Goal: Task Accomplishment & Management: Complete application form

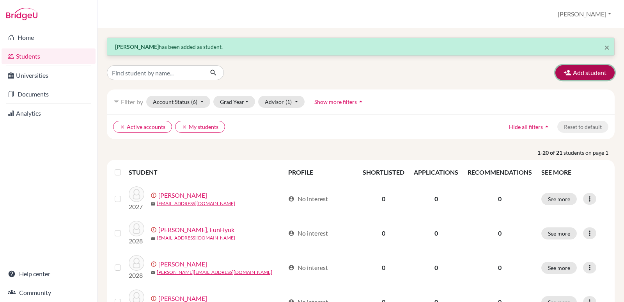
click at [581, 76] on button "Add student" at bounding box center [585, 72] width 59 height 15
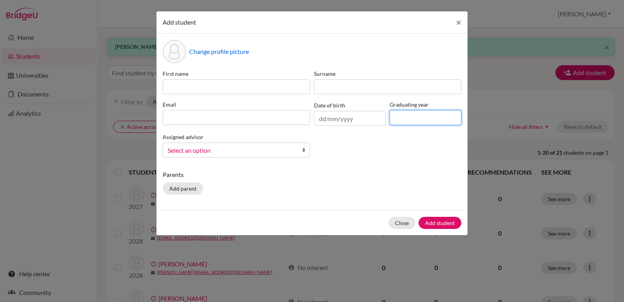
click at [420, 120] on input at bounding box center [426, 117] width 72 height 15
type input "2029"
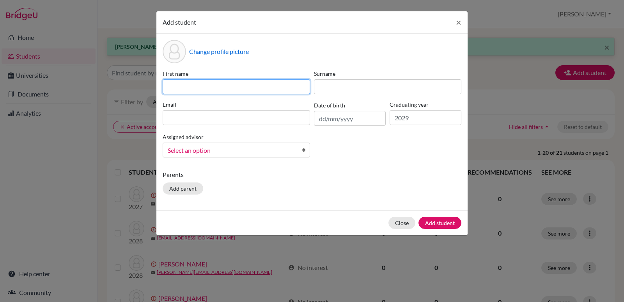
click at [183, 87] on input at bounding box center [237, 86] width 148 height 15
click at [173, 89] on input "matthew" at bounding box center [237, 86] width 148 height 15
type input "Matthew"
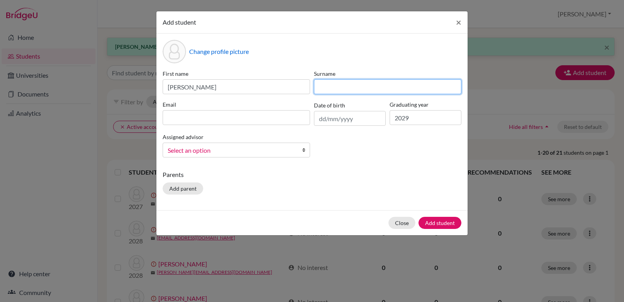
click at [334, 86] on input at bounding box center [388, 86] width 148 height 15
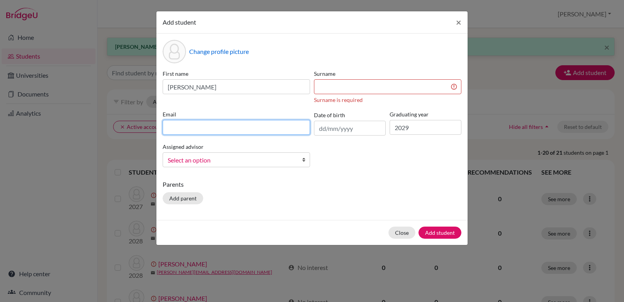
click at [177, 124] on input at bounding box center [237, 127] width 148 height 15
paste input "madusei@hinksonca.net"
type input "madusei@hinksonca.net"
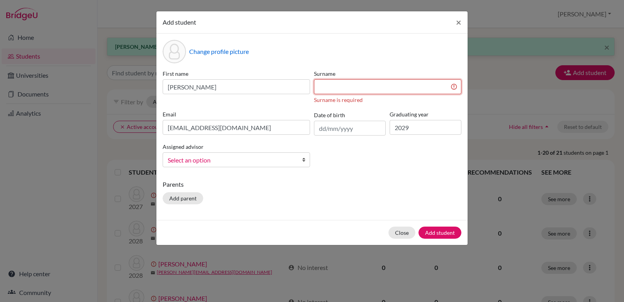
click at [320, 88] on input at bounding box center [388, 86] width 148 height 15
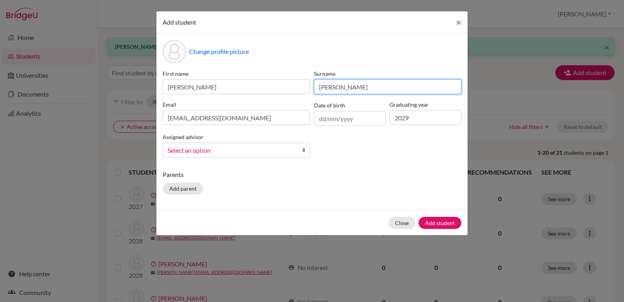
type input "Adusei"
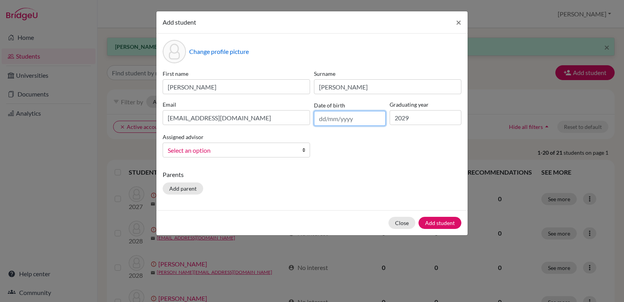
click at [338, 119] on input "text" at bounding box center [350, 118] width 72 height 15
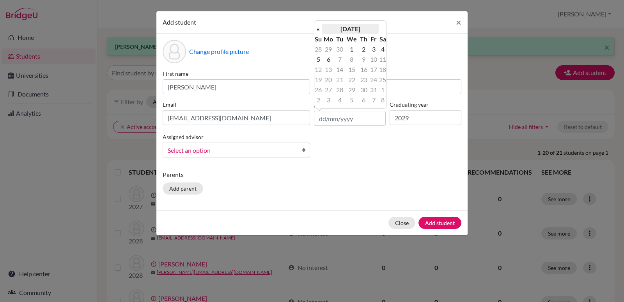
click at [348, 28] on th "October 2025" at bounding box center [350, 29] width 57 height 10
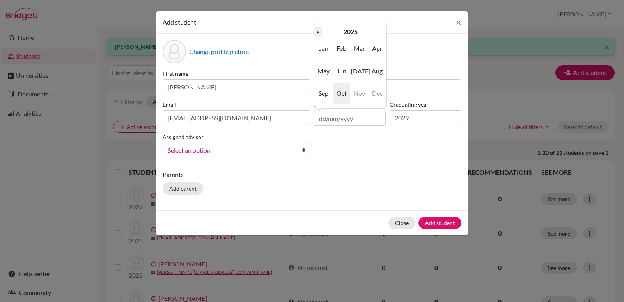
click at [318, 31] on th "«" at bounding box center [319, 32] width 8 height 10
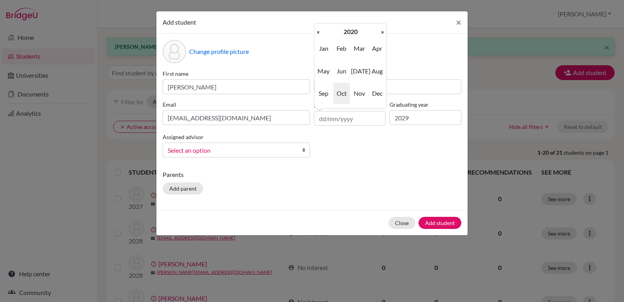
click at [318, 31] on th "«" at bounding box center [319, 32] width 8 height 10
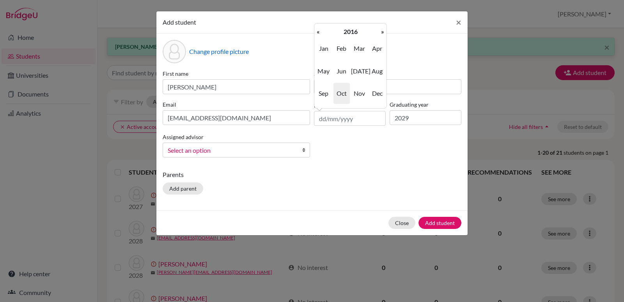
click at [318, 31] on th "«" at bounding box center [319, 32] width 8 height 10
click at [323, 50] on span "Jan" at bounding box center [324, 48] width 16 height 21
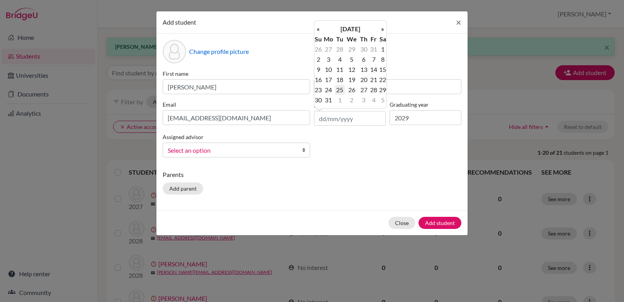
click at [342, 91] on td "25" at bounding box center [340, 90] width 10 height 10
type input "25/01/2011"
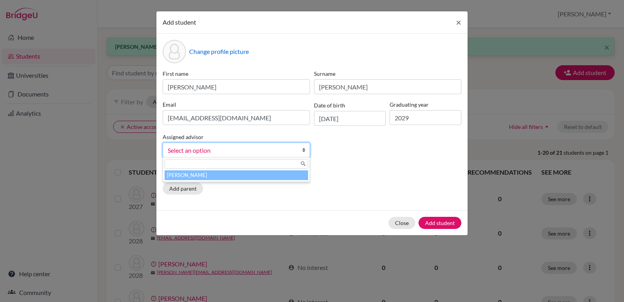
click at [304, 152] on b at bounding box center [306, 150] width 8 height 14
click at [222, 173] on li "[PERSON_NAME]" at bounding box center [237, 175] width 144 height 10
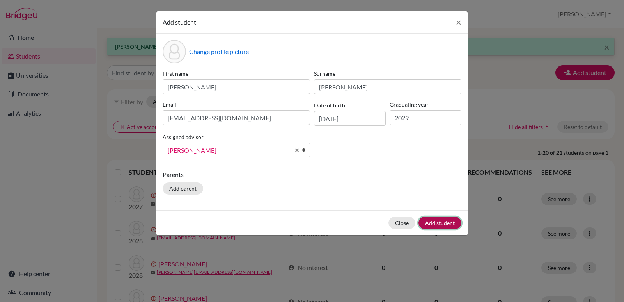
click at [441, 224] on button "Add student" at bounding box center [440, 223] width 43 height 12
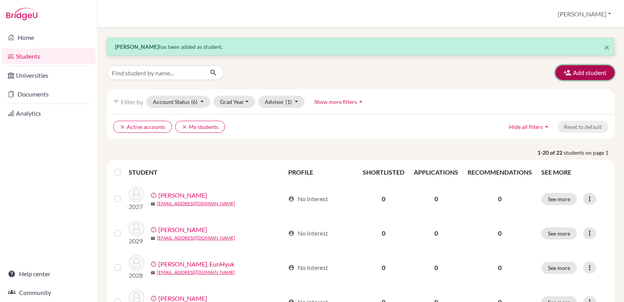
click at [575, 70] on button "Add student" at bounding box center [585, 72] width 59 height 15
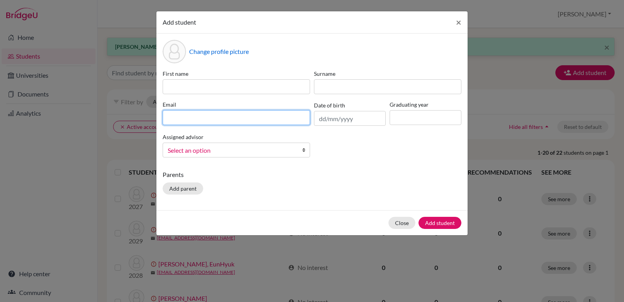
click at [267, 119] on input at bounding box center [237, 117] width 148 height 15
paste input "fdisanke@hinksonca.net"
type input "fdisanke@hinksonca.net"
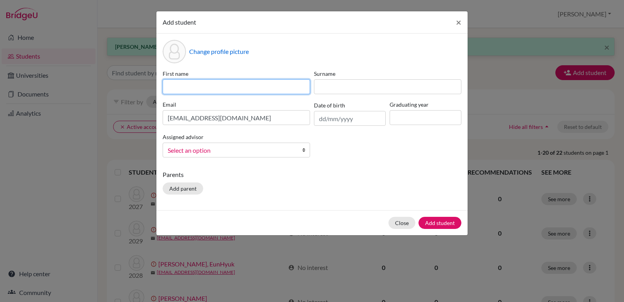
click at [167, 84] on input at bounding box center [237, 86] width 148 height 15
type input "Phillip"
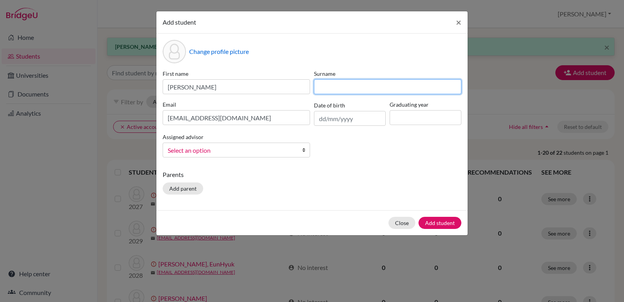
click at [346, 89] on input at bounding box center [388, 86] width 148 height 15
type input "Disanke Disanke"
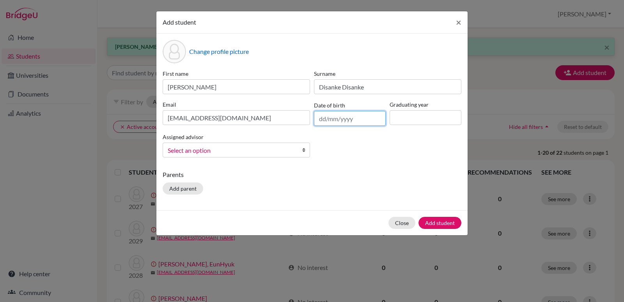
click at [343, 121] on input "text" at bounding box center [350, 118] width 72 height 15
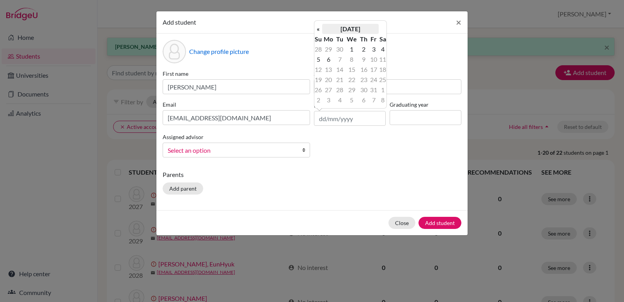
click at [339, 28] on th "October 2025" at bounding box center [350, 29] width 57 height 10
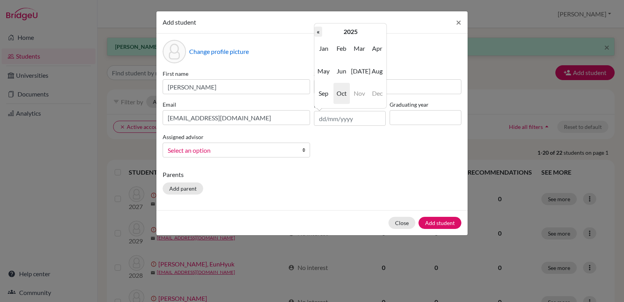
click at [321, 32] on th "«" at bounding box center [319, 32] width 8 height 10
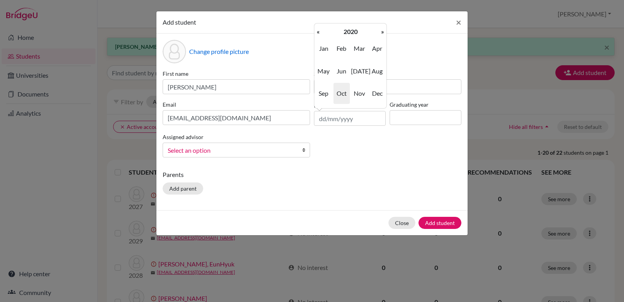
click at [321, 32] on th "«" at bounding box center [319, 32] width 8 height 10
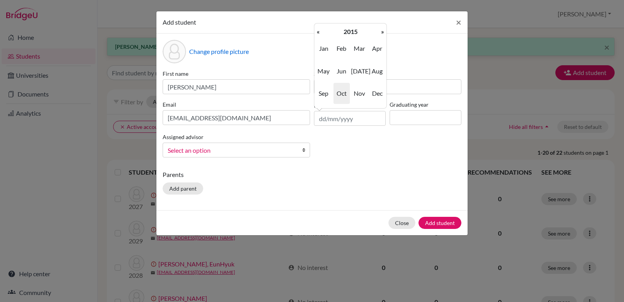
click at [321, 32] on th "«" at bounding box center [319, 32] width 8 height 10
click at [341, 50] on span "Feb" at bounding box center [342, 48] width 16 height 21
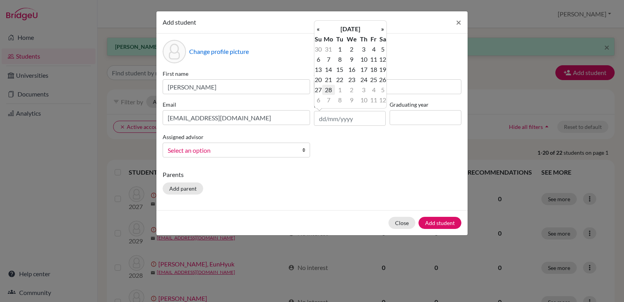
click at [331, 89] on td "28" at bounding box center [328, 90] width 13 height 10
type input "28/02/2011"
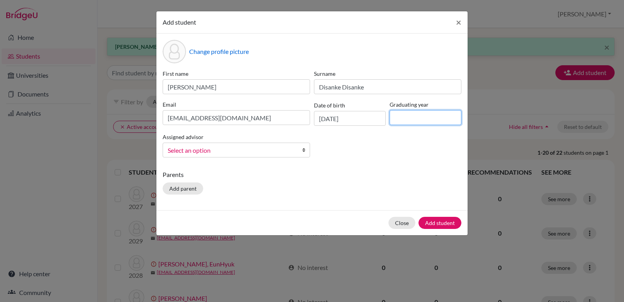
click at [400, 116] on input at bounding box center [426, 117] width 72 height 15
type input "2029"
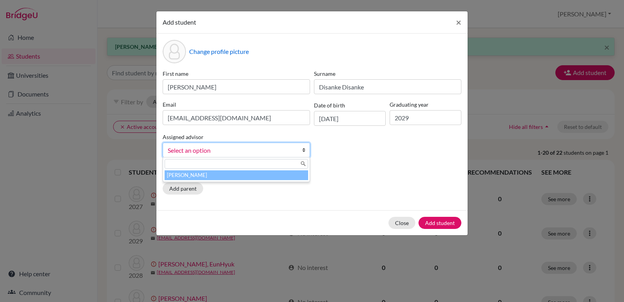
click at [304, 149] on b at bounding box center [306, 150] width 8 height 14
click at [190, 175] on li "[PERSON_NAME]" at bounding box center [237, 175] width 144 height 10
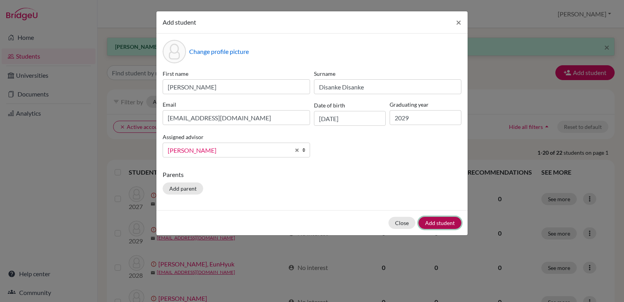
click at [441, 221] on button "Add student" at bounding box center [440, 223] width 43 height 12
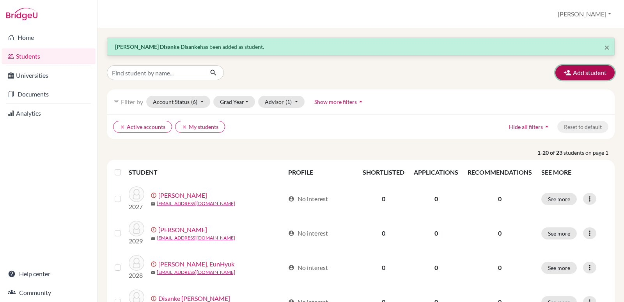
click at [584, 74] on button "Add student" at bounding box center [585, 72] width 59 height 15
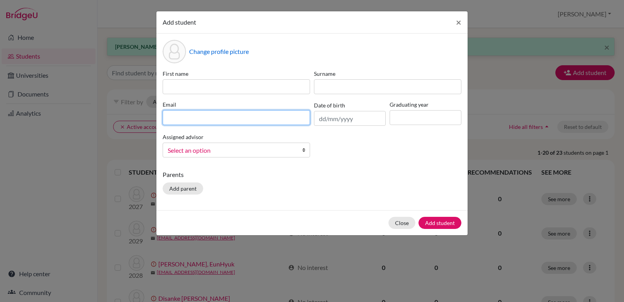
click at [169, 119] on input at bounding box center [237, 117] width 148 height 15
paste input "joonhee.jang@hinksonca.net"
type input "joonhee.jang@hinksonca.net"
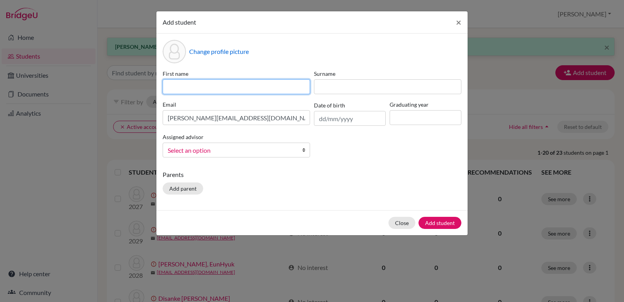
click at [179, 88] on input at bounding box center [237, 86] width 148 height 15
type input "Joonhee"
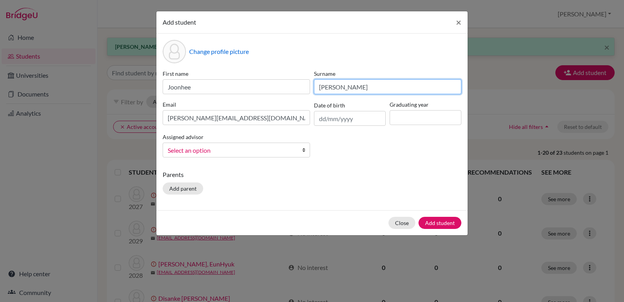
type input "Jang"
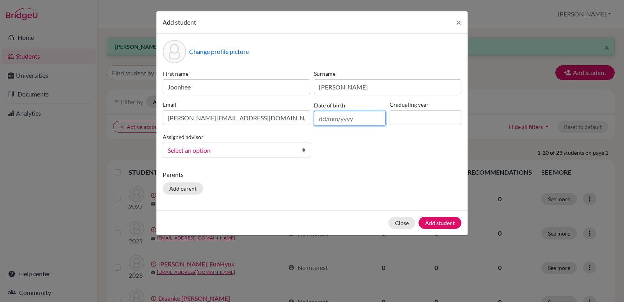
click at [341, 116] on input "text" at bounding box center [350, 118] width 72 height 15
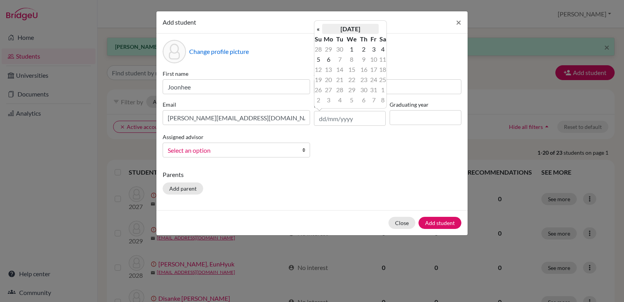
click at [360, 29] on th "October 2025" at bounding box center [350, 29] width 57 height 10
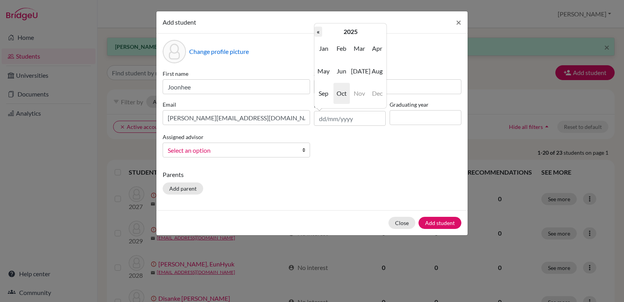
click at [319, 33] on th "«" at bounding box center [319, 32] width 8 height 10
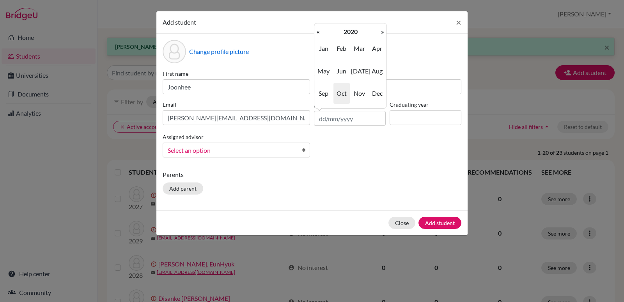
click at [319, 33] on th "«" at bounding box center [319, 32] width 8 height 10
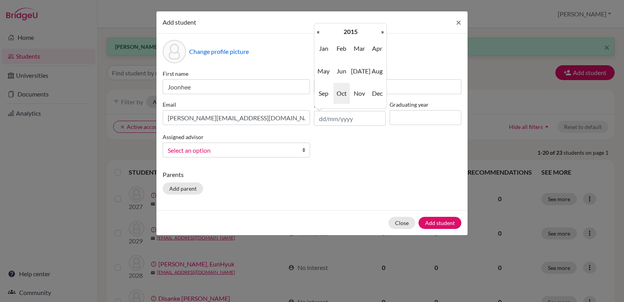
click at [319, 33] on th "«" at bounding box center [319, 32] width 8 height 10
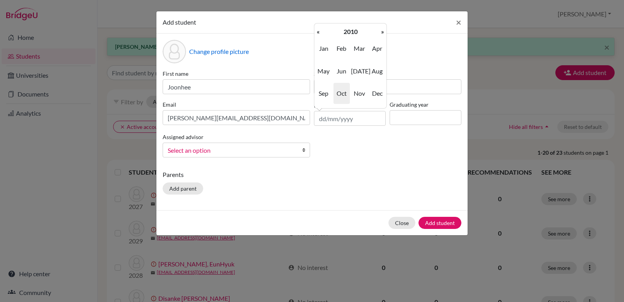
click at [319, 33] on th "«" at bounding box center [319, 32] width 8 height 10
click at [343, 95] on span "Oct" at bounding box center [342, 93] width 16 height 21
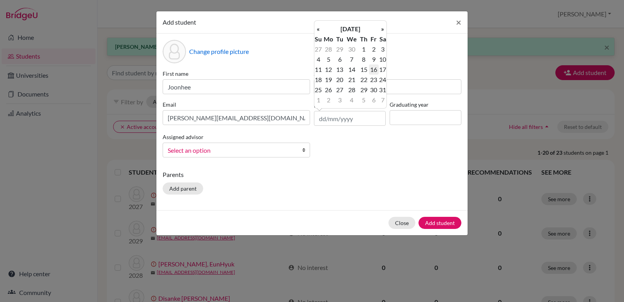
click at [375, 68] on td "16" at bounding box center [374, 69] width 10 height 10
type input "16/10/2009"
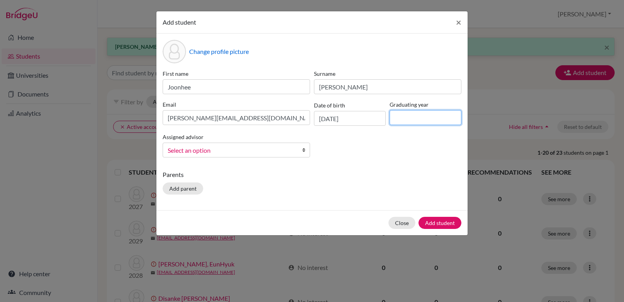
click at [400, 116] on input at bounding box center [426, 117] width 72 height 15
type input "2029"
click at [305, 152] on b at bounding box center [306, 150] width 8 height 14
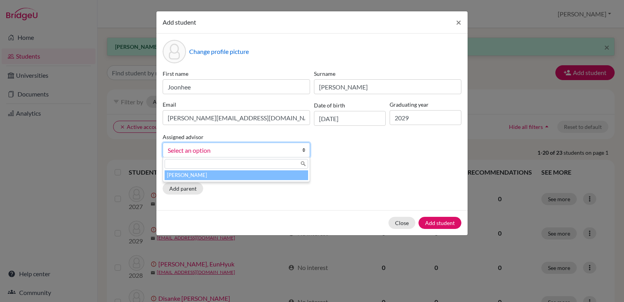
click at [208, 174] on li "[PERSON_NAME]" at bounding box center [237, 175] width 144 height 10
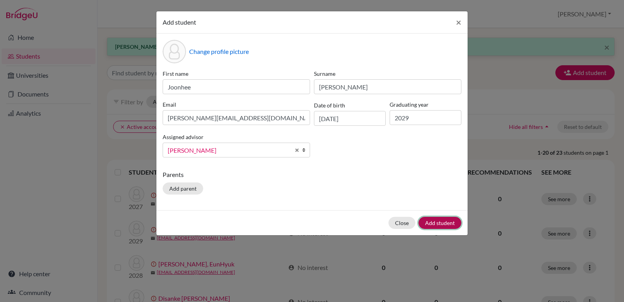
click at [432, 223] on button "Add student" at bounding box center [440, 223] width 43 height 12
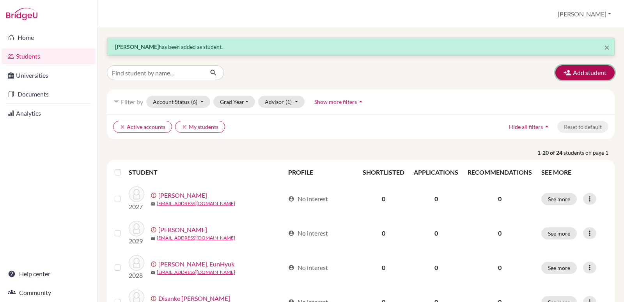
click at [586, 75] on button "Add student" at bounding box center [585, 72] width 59 height 15
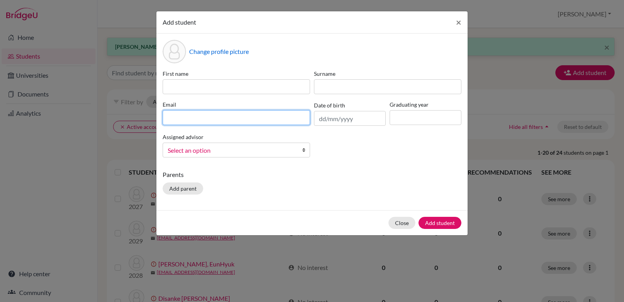
click at [258, 112] on input at bounding box center [237, 117] width 148 height 15
paste input "jjeong@hinksonca.net"
type input "jjeong@hinksonca.net"
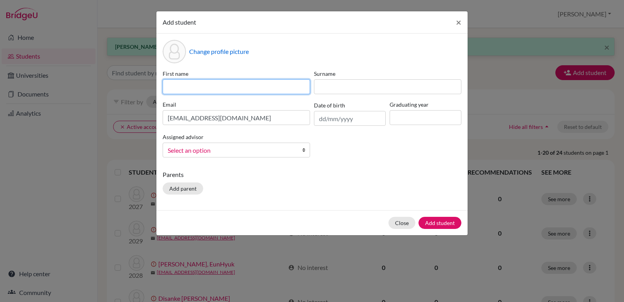
click at [184, 85] on input at bounding box center [237, 86] width 148 height 15
type input "Yichan"
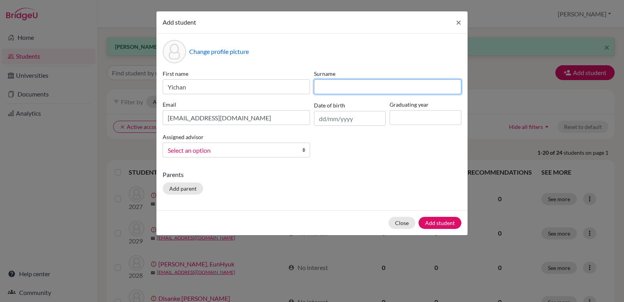
click at [346, 91] on input at bounding box center [388, 86] width 148 height 15
type input "Jeong"
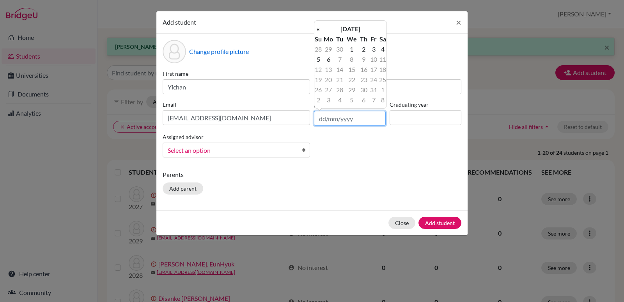
click at [353, 120] on input "text" at bounding box center [350, 118] width 72 height 15
click at [362, 30] on th "October 2025" at bounding box center [350, 29] width 57 height 10
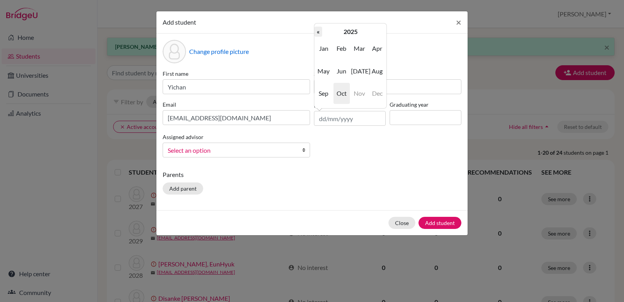
click at [318, 32] on th "«" at bounding box center [319, 32] width 8 height 10
click at [319, 31] on th "«" at bounding box center [319, 32] width 8 height 10
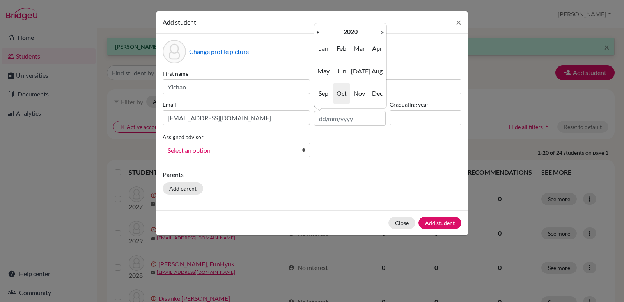
click at [319, 31] on th "«" at bounding box center [319, 32] width 8 height 10
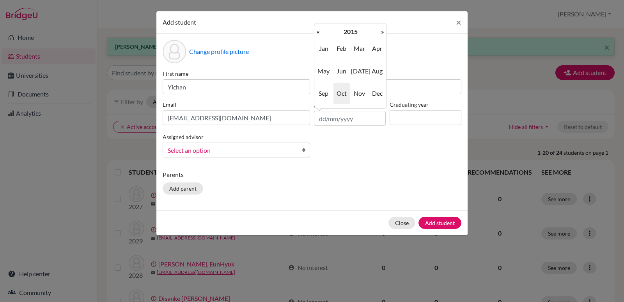
click at [320, 30] on th "«" at bounding box center [319, 32] width 8 height 10
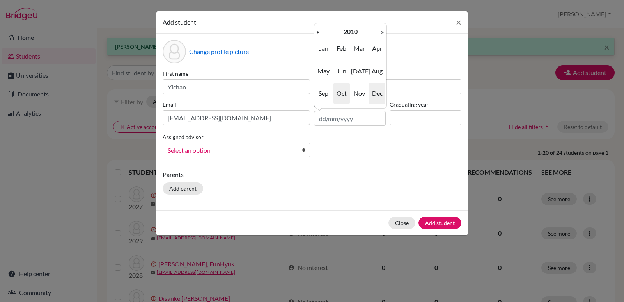
click at [379, 94] on span "Dec" at bounding box center [377, 93] width 16 height 21
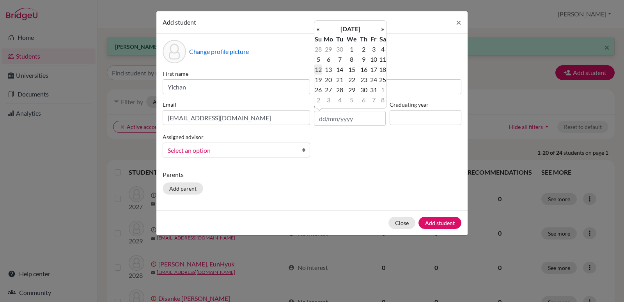
click at [320, 70] on td "12" at bounding box center [319, 69] width 8 height 10
type input "12/12/2010"
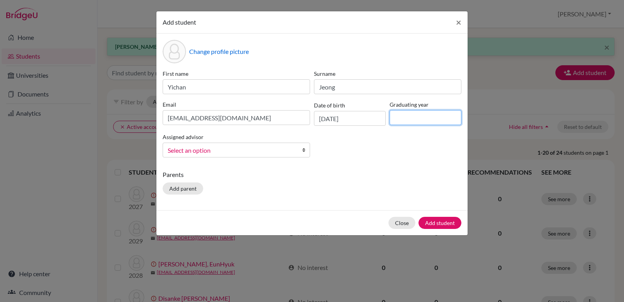
click at [432, 120] on input at bounding box center [426, 117] width 72 height 15
type input "2029"
click at [305, 151] on b at bounding box center [306, 150] width 8 height 14
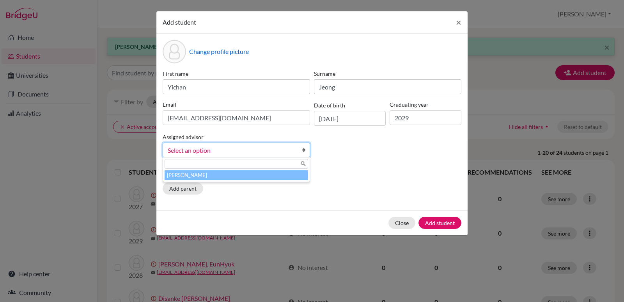
click at [220, 175] on li "[PERSON_NAME]" at bounding box center [237, 175] width 144 height 10
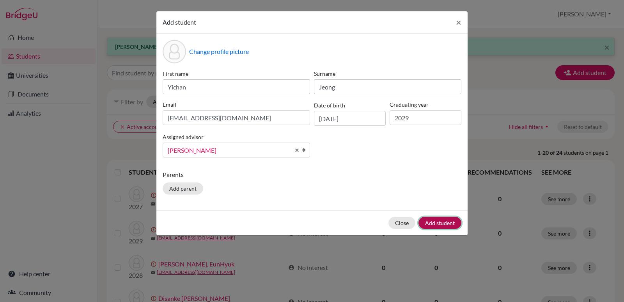
click at [438, 222] on button "Add student" at bounding box center [440, 223] width 43 height 12
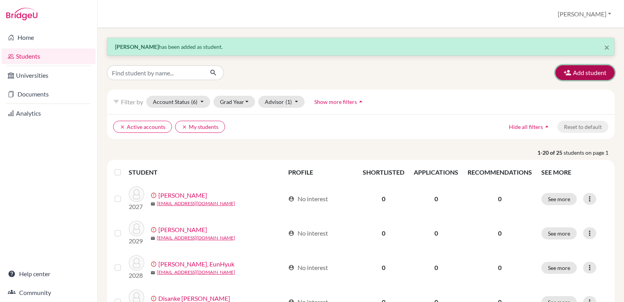
click at [597, 70] on button "Add student" at bounding box center [585, 72] width 59 height 15
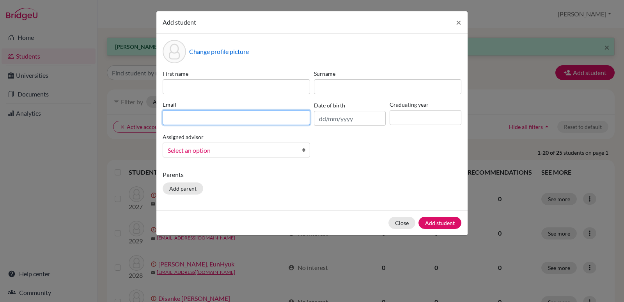
click at [167, 120] on input at bounding box center [237, 117] width 148 height 15
paste input "iklinkov@hinksonca.net"
type input "iklinkov@hinksonca.net"
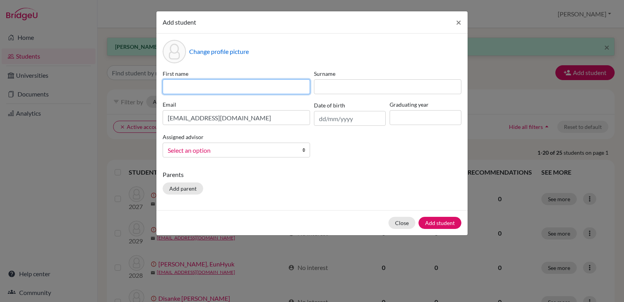
click at [175, 85] on input at bounding box center [237, 86] width 148 height 15
type input "Ivan"
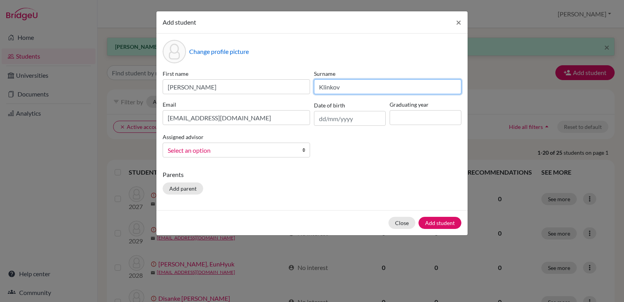
type input "Klinkov"
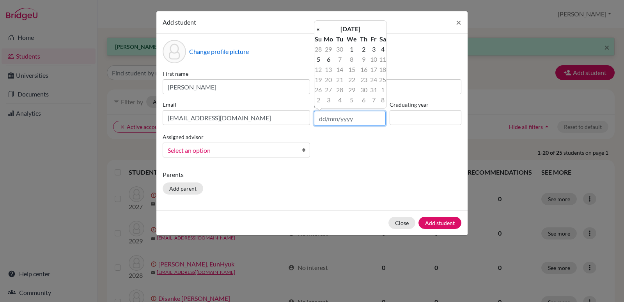
click at [337, 118] on input "text" at bounding box center [350, 118] width 72 height 15
click at [347, 28] on th "October 2025" at bounding box center [350, 29] width 57 height 10
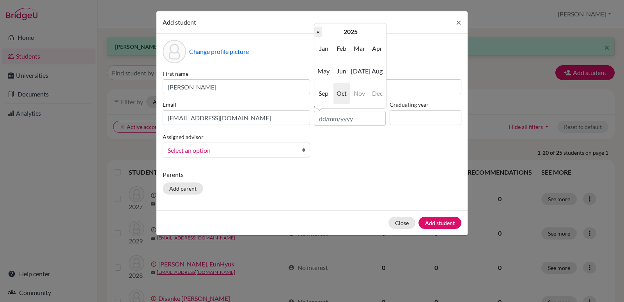
click at [320, 32] on th "«" at bounding box center [319, 32] width 8 height 10
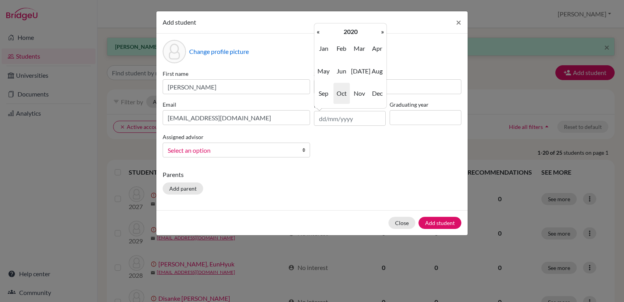
click at [320, 32] on th "«" at bounding box center [319, 32] width 8 height 10
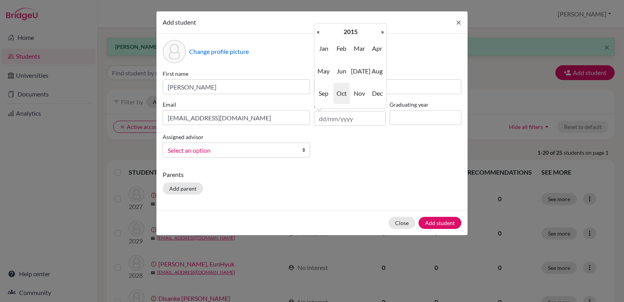
click at [320, 32] on th "«" at bounding box center [319, 32] width 8 height 10
click at [324, 71] on span "May" at bounding box center [324, 70] width 16 height 21
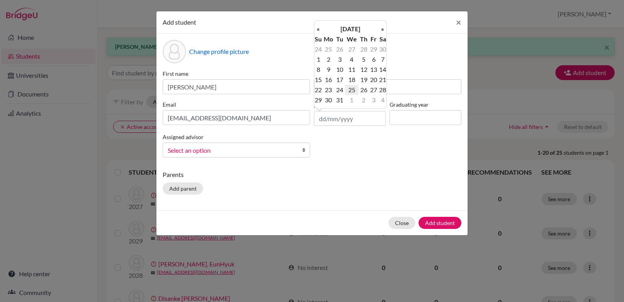
click at [352, 91] on td "25" at bounding box center [352, 90] width 14 height 10
type input "25/05/2011"
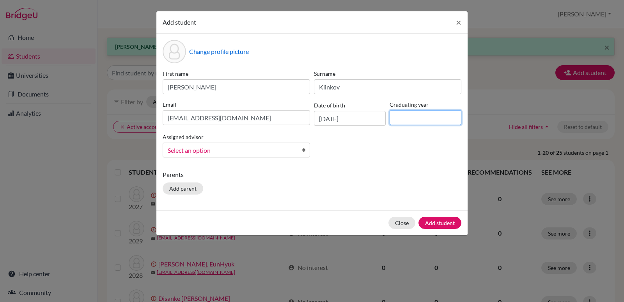
click at [409, 119] on input at bounding box center [426, 117] width 72 height 15
type input "2029"
click at [303, 151] on b at bounding box center [306, 150] width 8 height 14
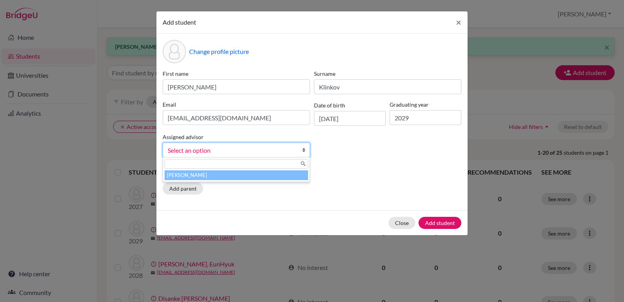
click at [191, 176] on li "[PERSON_NAME]" at bounding box center [237, 175] width 144 height 10
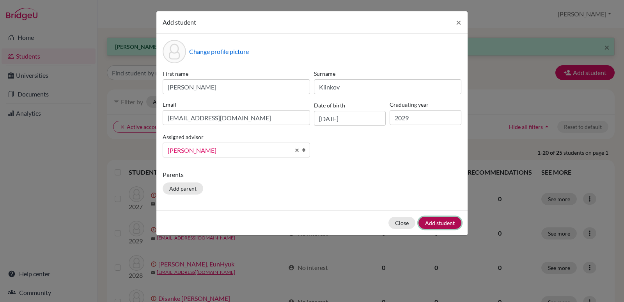
click at [438, 220] on button "Add student" at bounding box center [440, 223] width 43 height 12
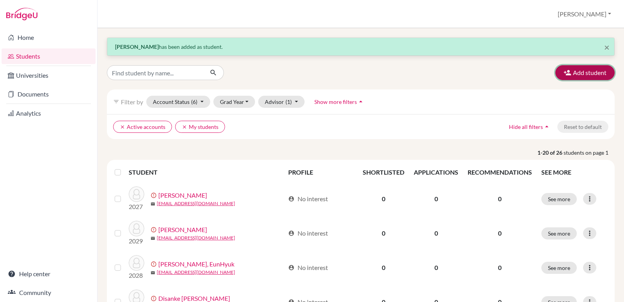
click at [573, 74] on button "Add student" at bounding box center [585, 72] width 59 height 15
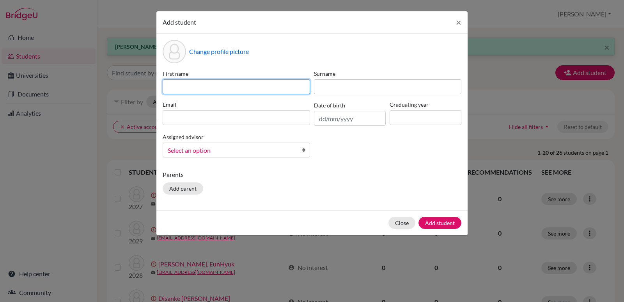
click at [189, 86] on input at bounding box center [237, 86] width 148 height 15
type input "Roi"
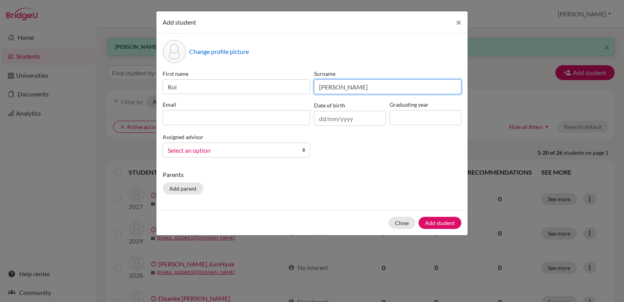
type input "Lee"
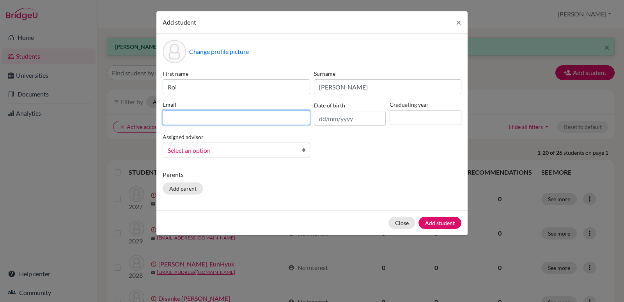
click at [187, 120] on input at bounding box center [237, 117] width 148 height 15
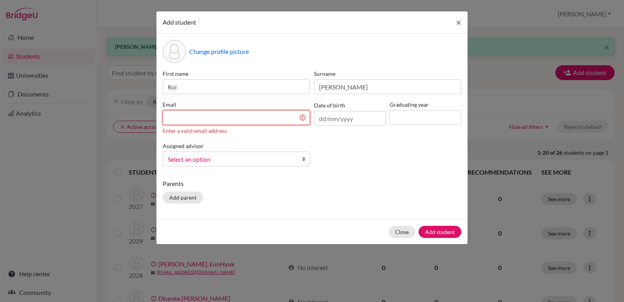
click at [167, 118] on input at bounding box center [237, 117] width 148 height 15
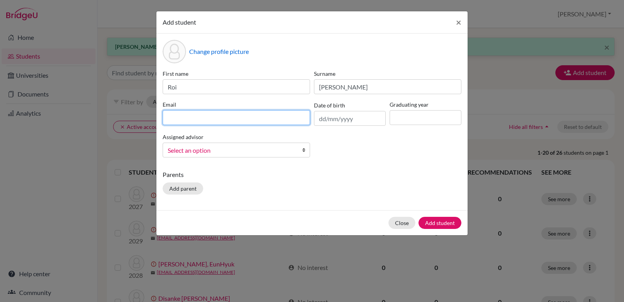
paste input "rlee@hinksonca.net"
type input "rlee@hinksonca.net"
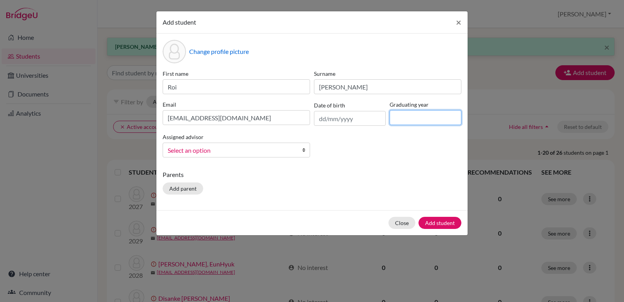
click at [431, 118] on input at bounding box center [426, 117] width 72 height 15
type input "2029"
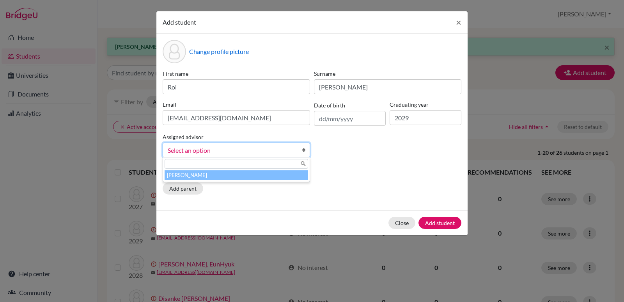
click at [305, 149] on b at bounding box center [306, 150] width 8 height 14
click at [212, 177] on li "[PERSON_NAME]" at bounding box center [237, 175] width 144 height 10
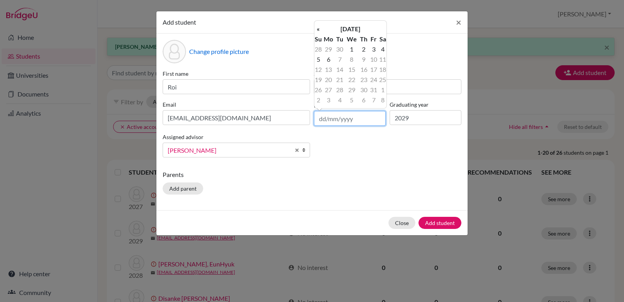
click at [352, 116] on input "text" at bounding box center [350, 118] width 72 height 15
click at [365, 28] on th "October 2025" at bounding box center [350, 29] width 57 height 10
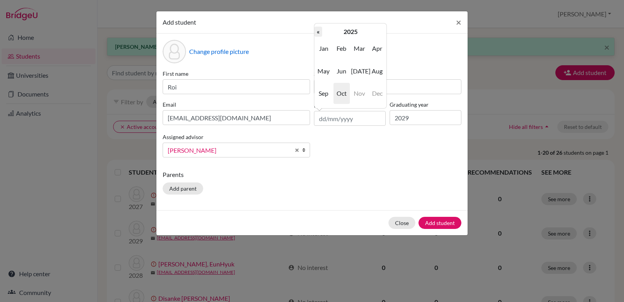
click at [319, 33] on th "«" at bounding box center [319, 32] width 8 height 10
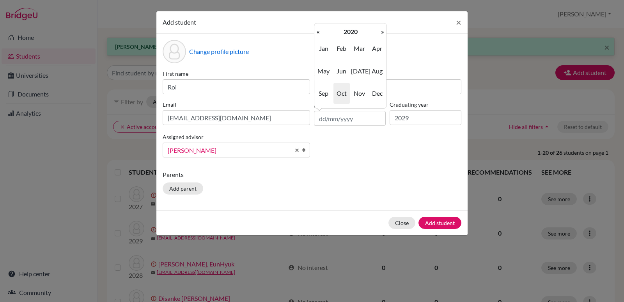
click at [319, 33] on th "«" at bounding box center [319, 32] width 8 height 10
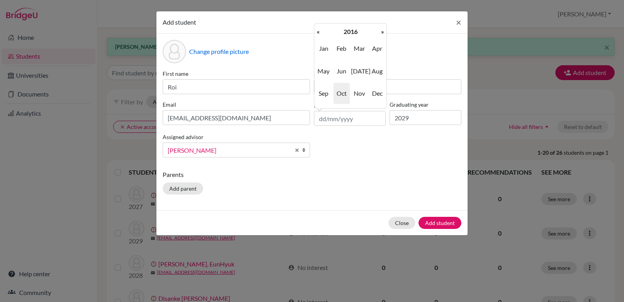
click at [319, 33] on th "«" at bounding box center [319, 32] width 8 height 10
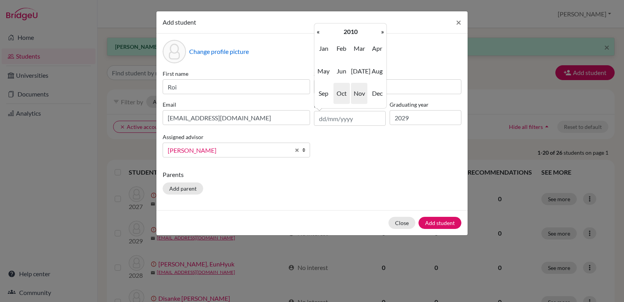
click at [361, 95] on span "Nov" at bounding box center [359, 93] width 16 height 21
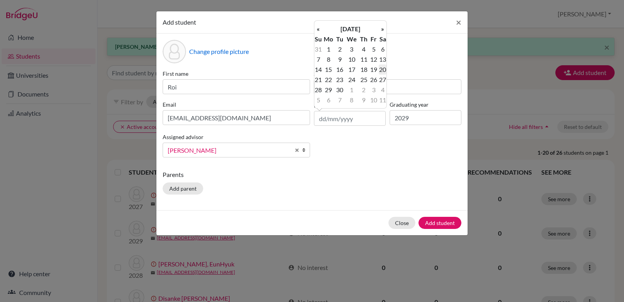
click at [384, 69] on td "20" at bounding box center [383, 69] width 8 height 10
type input "20/11/2010"
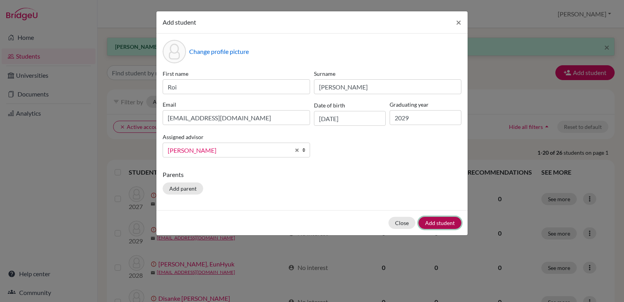
click at [437, 223] on button "Add student" at bounding box center [440, 223] width 43 height 12
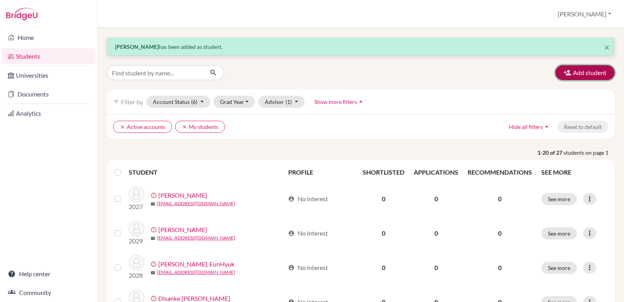
click at [572, 75] on button "Add student" at bounding box center [585, 72] width 59 height 15
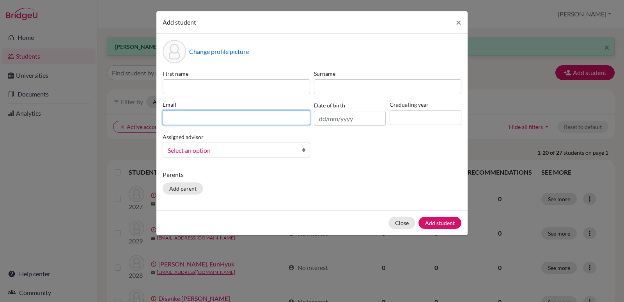
click at [178, 119] on input at bounding box center [237, 117] width 148 height 15
paste input "rvolkov@hinksonca.net"
type input "rvolkov@hinksonca.net"
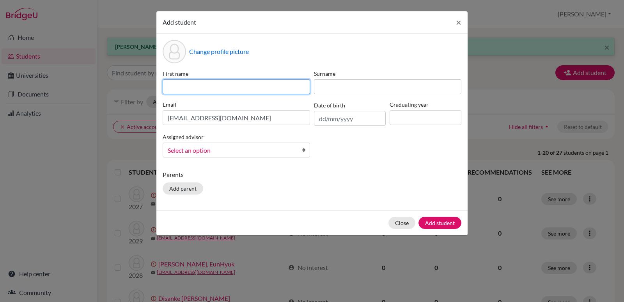
click at [181, 84] on input at bounding box center [237, 86] width 148 height 15
type input "Roman"
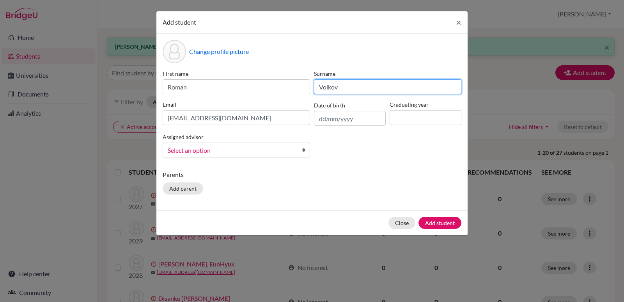
type input "Volkov"
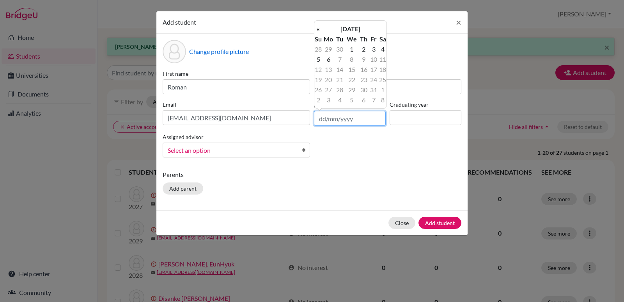
click at [352, 119] on input "text" at bounding box center [350, 118] width 72 height 15
click at [360, 25] on th "October 2025" at bounding box center [350, 29] width 57 height 10
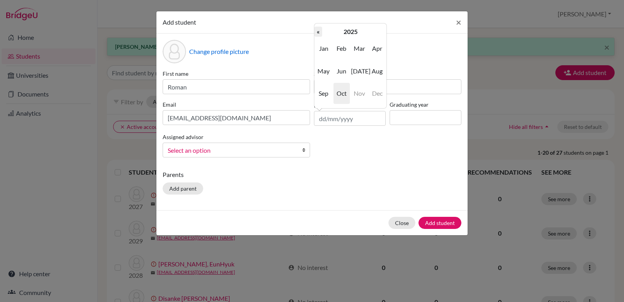
click at [318, 32] on th "«" at bounding box center [319, 32] width 8 height 10
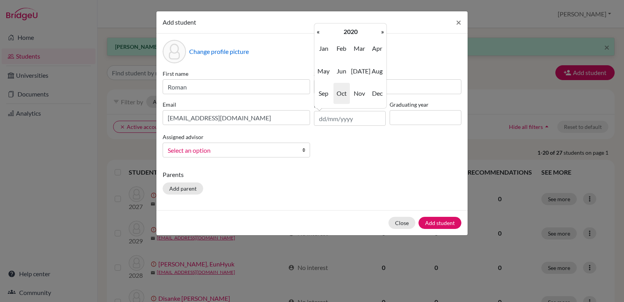
click at [318, 32] on th "«" at bounding box center [319, 32] width 8 height 10
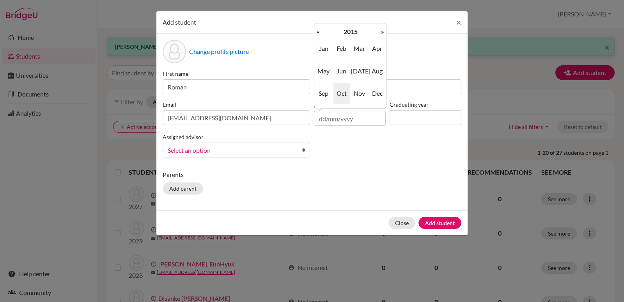
click at [318, 32] on th "«" at bounding box center [319, 32] width 8 height 10
click at [361, 50] on span "Mar" at bounding box center [359, 48] width 16 height 21
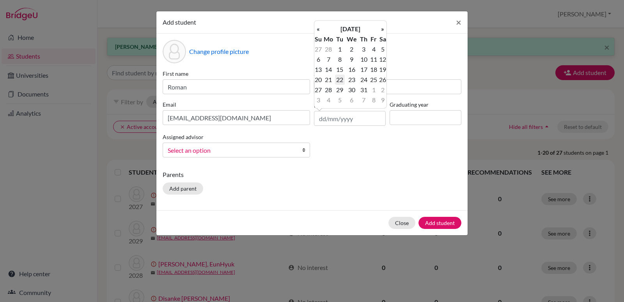
click at [340, 80] on td "22" at bounding box center [340, 80] width 10 height 10
type input "22/03/2011"
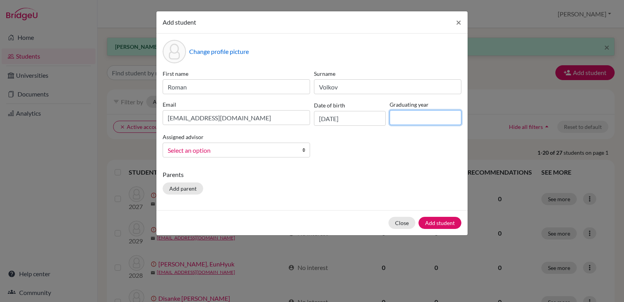
click at [424, 120] on input at bounding box center [426, 117] width 72 height 15
type input "2029"
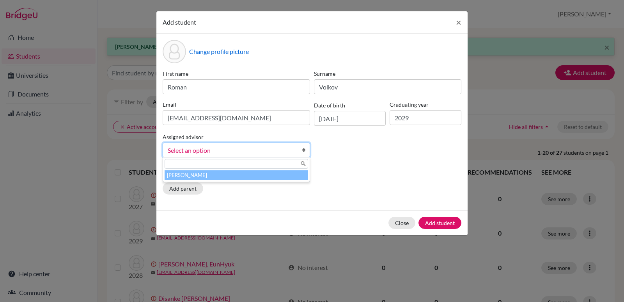
click at [305, 150] on b at bounding box center [306, 150] width 8 height 14
click at [263, 176] on li "[PERSON_NAME]" at bounding box center [237, 175] width 144 height 10
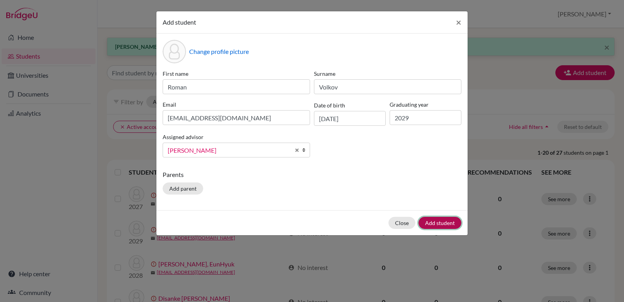
click at [431, 222] on button "Add student" at bounding box center [440, 223] width 43 height 12
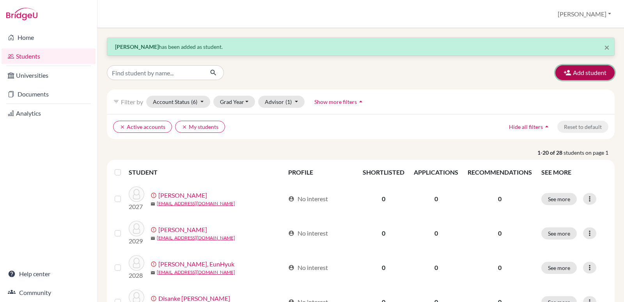
click at [578, 72] on button "Add student" at bounding box center [585, 72] width 59 height 15
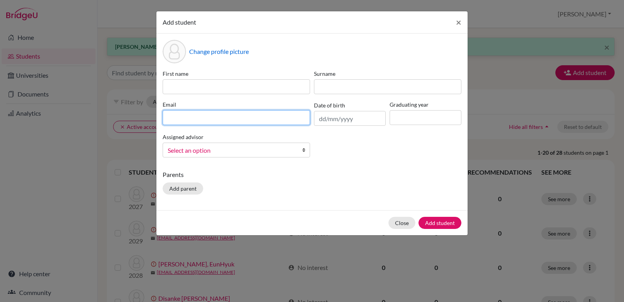
click at [190, 115] on input at bounding box center [237, 117] width 148 height 15
paste input "hyunseo.woo@hinksonca.net"
type input "hyunseo.woo@hinksonca.net"
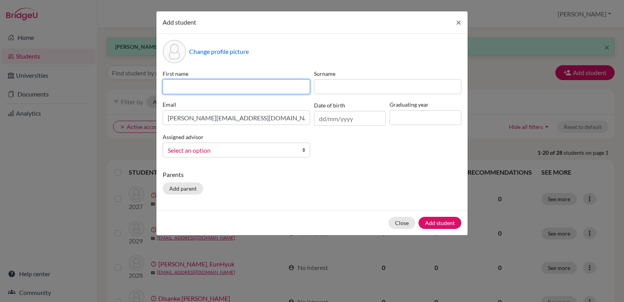
click at [190, 89] on input at bounding box center [237, 86] width 148 height 15
type input "Hyunseo"
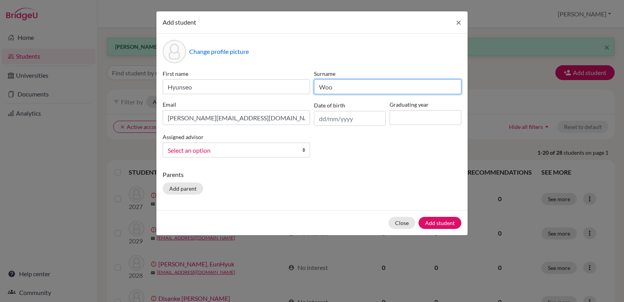
type input "Woo"
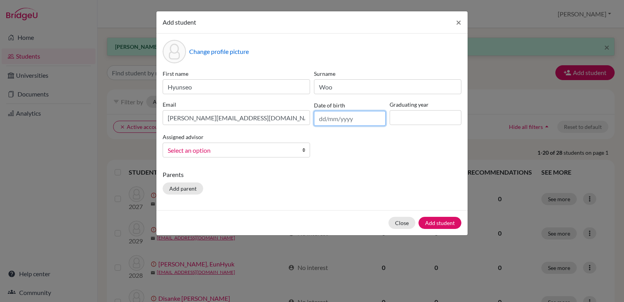
click at [333, 116] on input "text" at bounding box center [350, 118] width 72 height 15
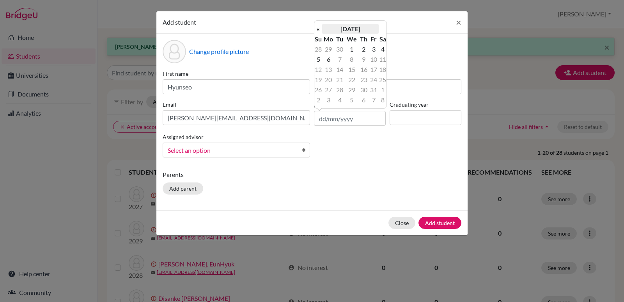
click at [363, 30] on th "October 2025" at bounding box center [350, 29] width 57 height 10
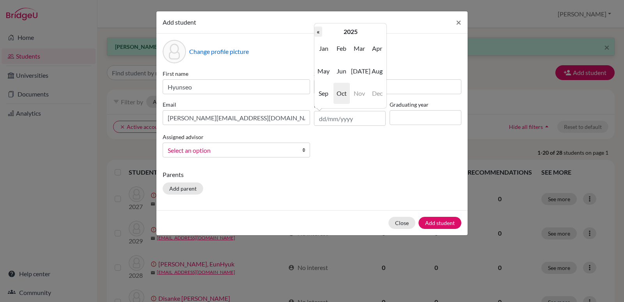
click at [318, 33] on th "«" at bounding box center [319, 32] width 8 height 10
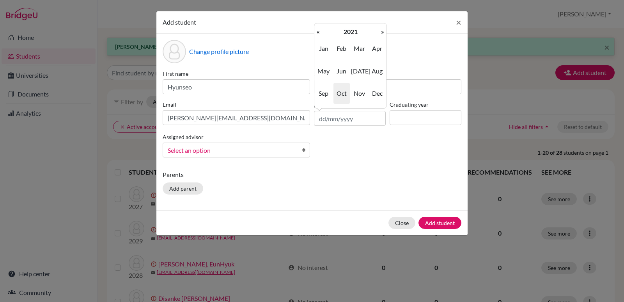
click at [318, 33] on th "«" at bounding box center [319, 32] width 8 height 10
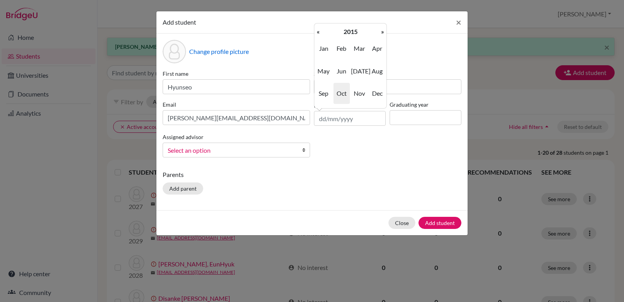
click at [318, 33] on th "«" at bounding box center [319, 32] width 8 height 10
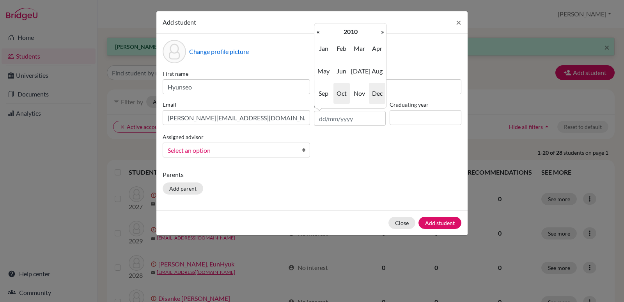
click at [375, 95] on span "Dec" at bounding box center [377, 93] width 16 height 21
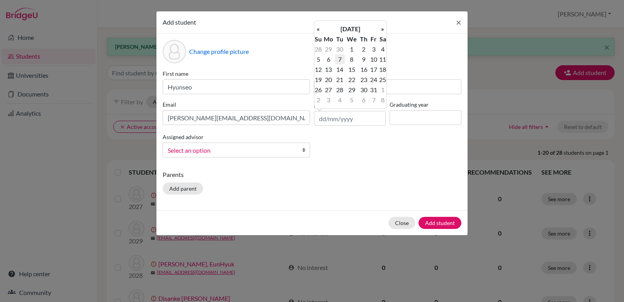
click at [341, 57] on td "7" at bounding box center [340, 59] width 10 height 10
type input "07/12/2010"
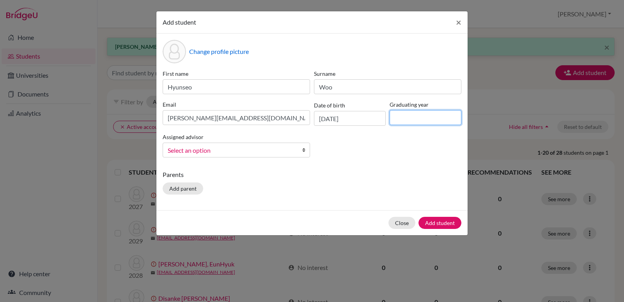
click at [411, 119] on input at bounding box center [426, 117] width 72 height 15
type input "2029"
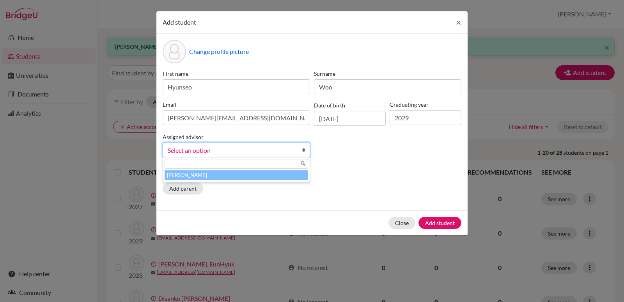
click at [302, 151] on b at bounding box center [306, 150] width 8 height 14
click at [252, 174] on li "[PERSON_NAME]" at bounding box center [237, 175] width 144 height 10
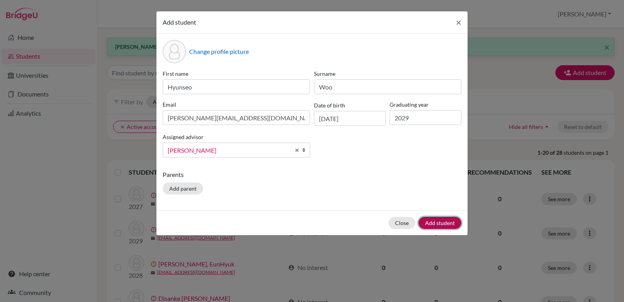
click at [439, 221] on button "Add student" at bounding box center [440, 223] width 43 height 12
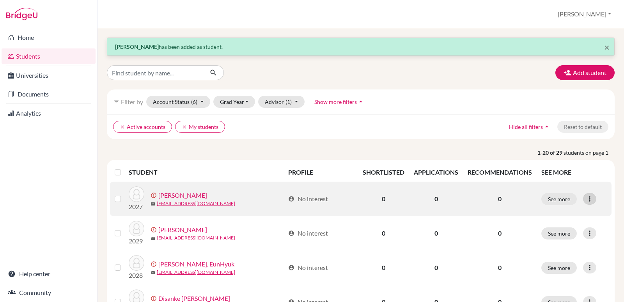
click at [584, 203] on div at bounding box center [589, 199] width 13 height 12
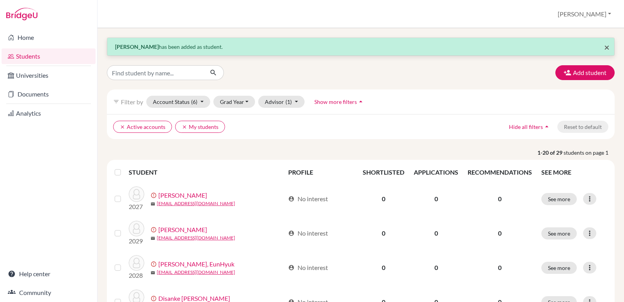
click at [605, 47] on span "×" at bounding box center [607, 46] width 5 height 11
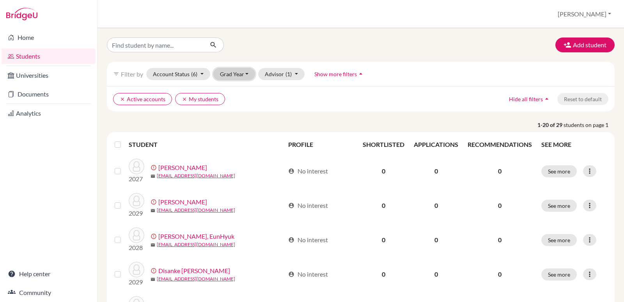
click at [247, 75] on button "Grad Year" at bounding box center [234, 74] width 42 height 12
click at [361, 71] on icon "arrow_drop_up" at bounding box center [361, 74] width 8 height 8
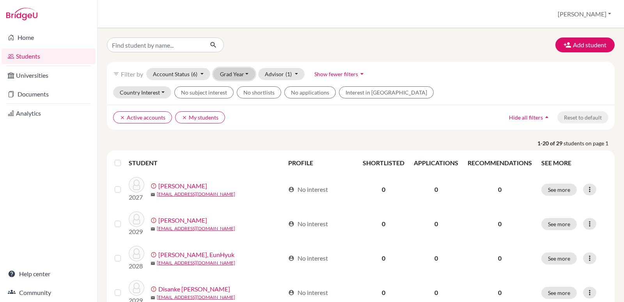
click at [248, 72] on button "Grad Year" at bounding box center [234, 74] width 42 height 12
click at [202, 74] on button "Account Status (6)" at bounding box center [178, 74] width 64 height 12
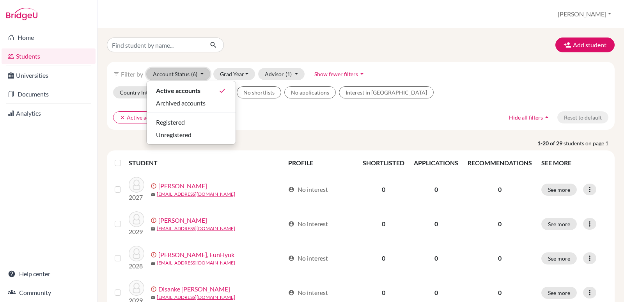
click at [202, 74] on button "Account Status (6)" at bounding box center [178, 74] width 64 height 12
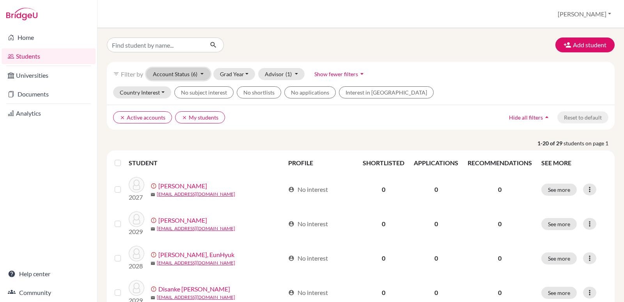
click at [202, 74] on button "Account Status (6)" at bounding box center [178, 74] width 64 height 12
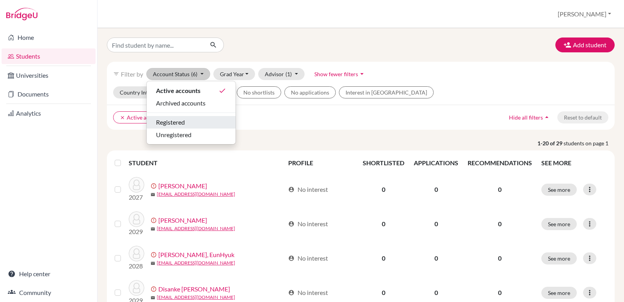
click at [181, 123] on span "Registered" at bounding box center [170, 121] width 29 height 9
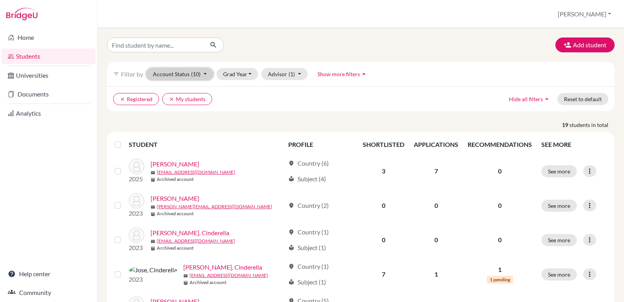
click at [206, 75] on button "Account Status (10)" at bounding box center [179, 74] width 67 height 12
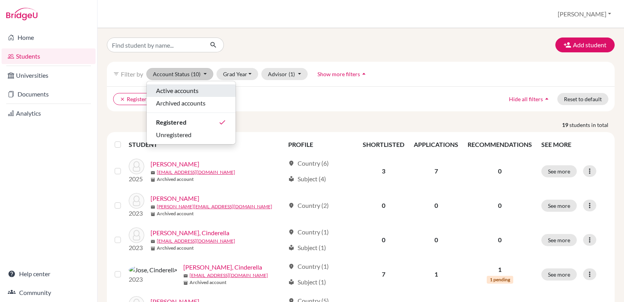
click at [195, 91] on span "Active accounts" at bounding box center [177, 90] width 43 height 9
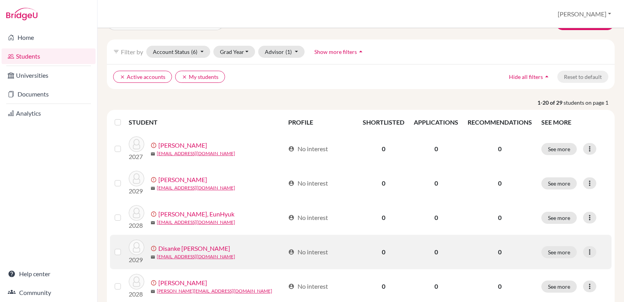
scroll to position [6, 0]
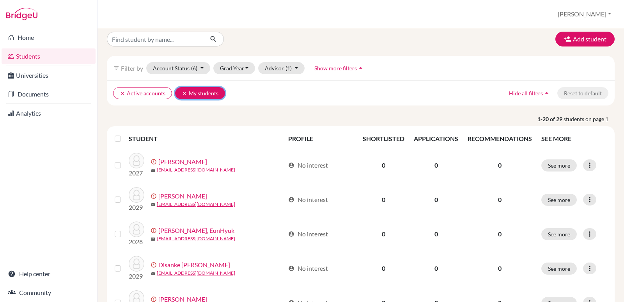
click at [183, 94] on icon "clear" at bounding box center [184, 93] width 5 height 5
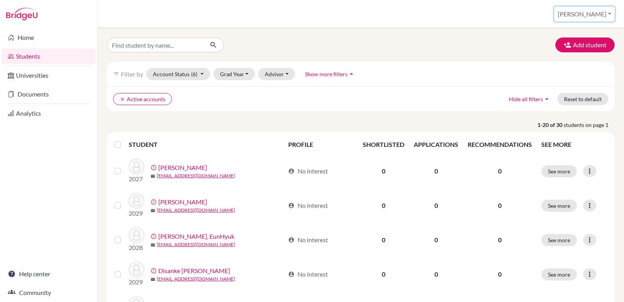
click at [609, 12] on button "[PERSON_NAME]" at bounding box center [585, 14] width 60 height 15
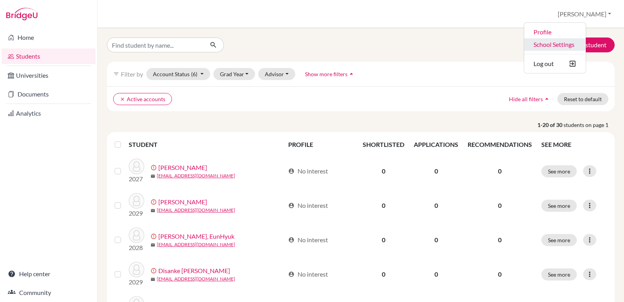
click at [571, 45] on link "School Settings" at bounding box center [556, 44] width 62 height 12
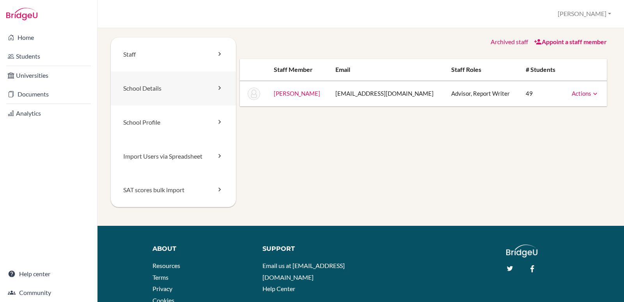
click at [217, 88] on icon at bounding box center [220, 88] width 8 height 8
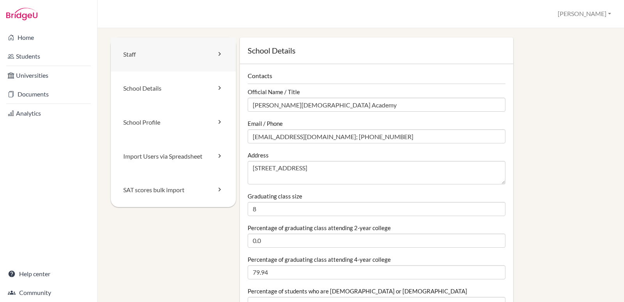
click at [218, 55] on icon at bounding box center [220, 54] width 8 height 8
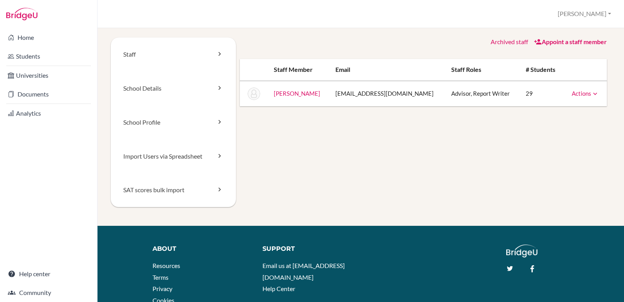
click at [572, 44] on link "Appoint a staff member" at bounding box center [570, 41] width 73 height 7
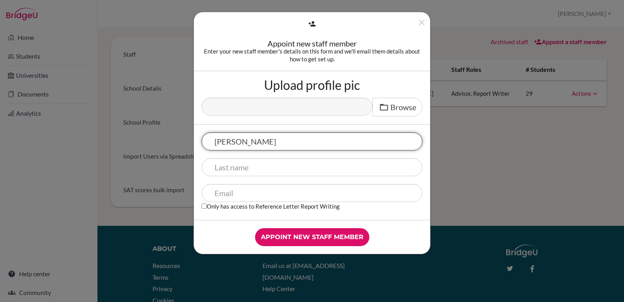
type input "Elena"
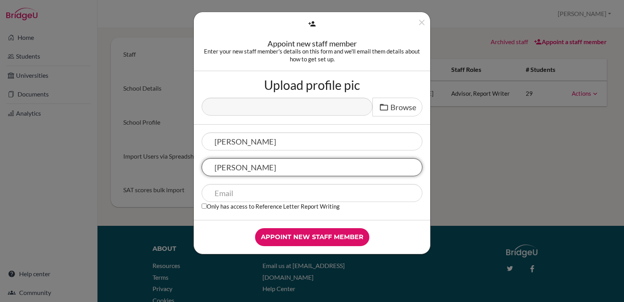
type input "Afanasenko"
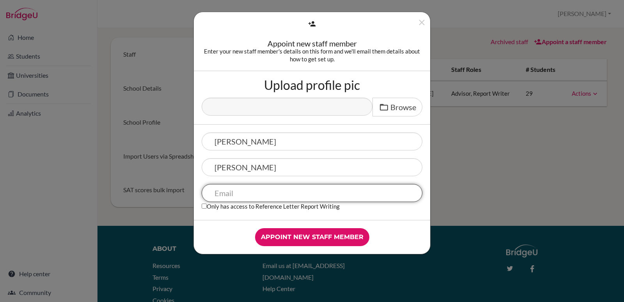
click at [231, 191] on input "text" at bounding box center [312, 193] width 221 height 18
paste input "[EMAIL_ADDRESS][DOMAIN_NAME]"
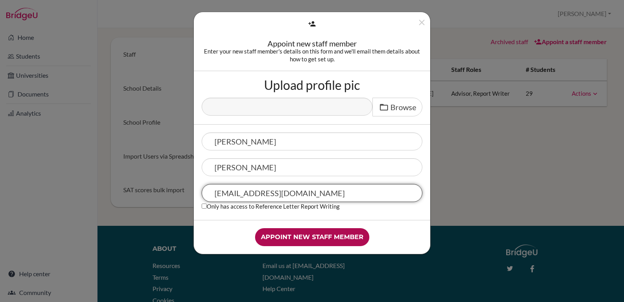
type input "hcadirector@hinksonca.net"
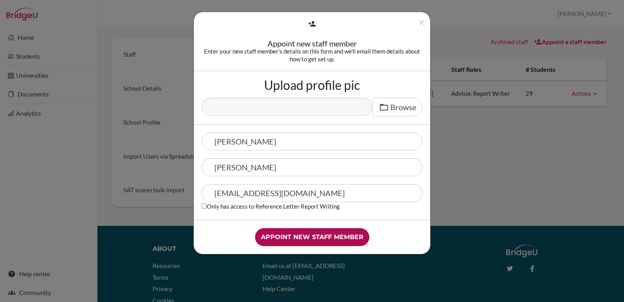
click at [308, 240] on input "Appoint new staff member" at bounding box center [312, 237] width 114 height 18
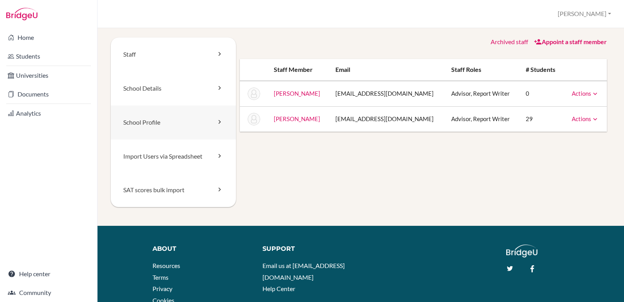
click at [217, 123] on icon at bounding box center [220, 122] width 8 height 8
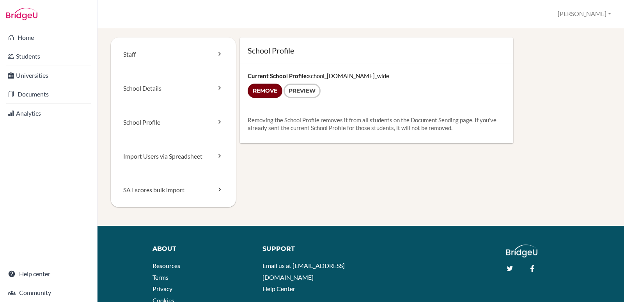
click at [260, 92] on input "Remove" at bounding box center [265, 91] width 35 height 14
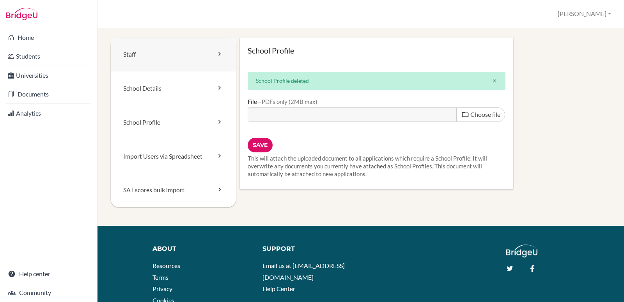
click at [216, 52] on icon at bounding box center [220, 54] width 8 height 8
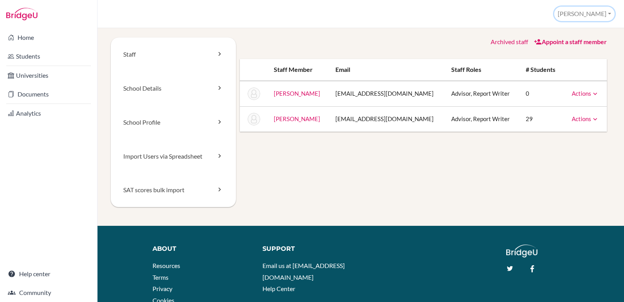
click at [609, 13] on button "[PERSON_NAME]" at bounding box center [585, 14] width 60 height 14
click at [513, 17] on div "School Settings > Staff [PERSON_NAME] Profile School Settings Log out Your brow…" at bounding box center [361, 14] width 527 height 28
click at [28, 55] on link "Students" at bounding box center [49, 56] width 94 height 16
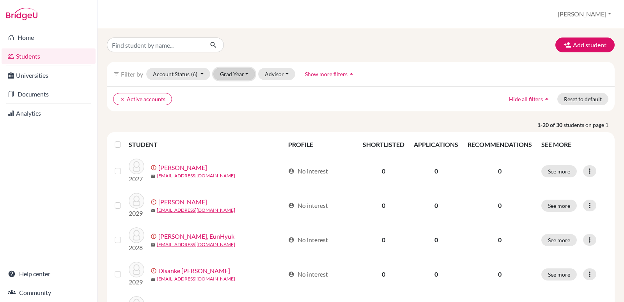
click at [240, 75] on button "Grad Year" at bounding box center [234, 74] width 42 height 12
click at [235, 128] on span "2026" at bounding box center [230, 127] width 14 height 9
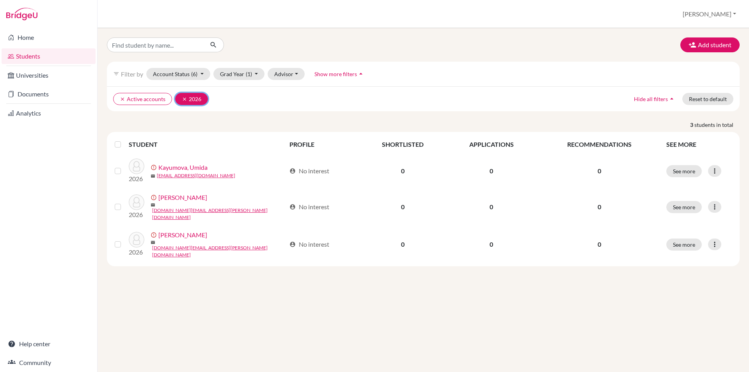
click at [183, 100] on icon "clear" at bounding box center [184, 98] width 5 height 5
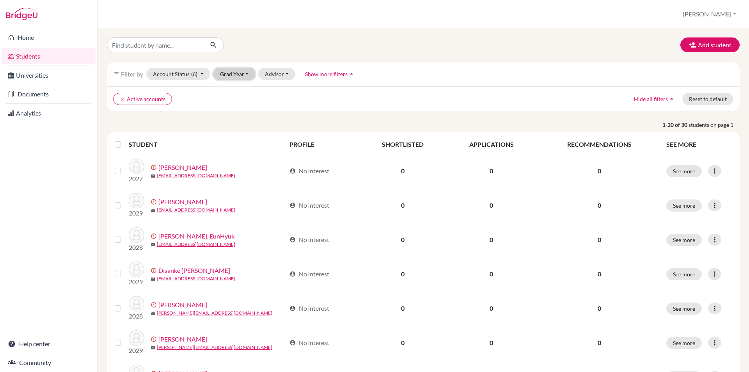
click at [247, 76] on button "Grad Year" at bounding box center [234, 74] width 42 height 12
click at [237, 116] on span "2027" at bounding box center [230, 115] width 14 height 9
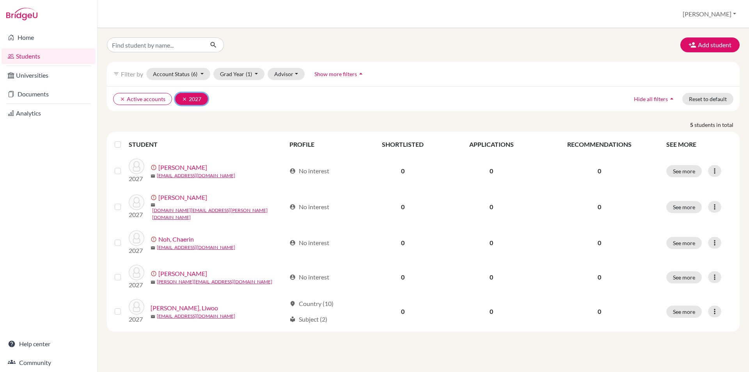
click at [185, 97] on icon "clear" at bounding box center [184, 98] width 5 height 5
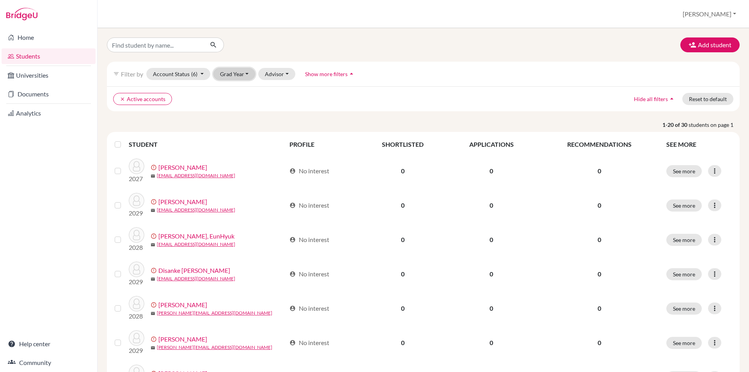
click at [246, 76] on button "Grad Year" at bounding box center [234, 74] width 42 height 12
click at [233, 101] on span "2028" at bounding box center [230, 102] width 14 height 9
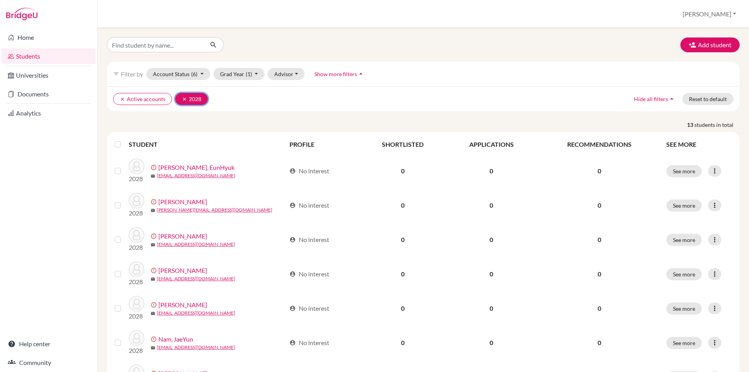
click at [183, 99] on icon "clear" at bounding box center [184, 98] width 5 height 5
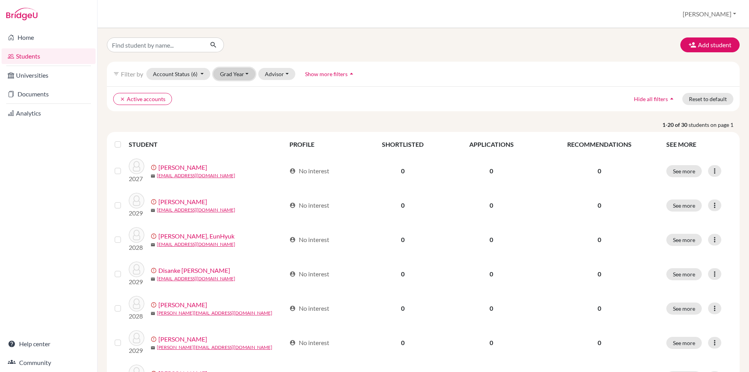
click at [246, 74] on button "Grad Year" at bounding box center [234, 74] width 42 height 12
click at [240, 91] on div "2029" at bounding box center [236, 90] width 27 height 9
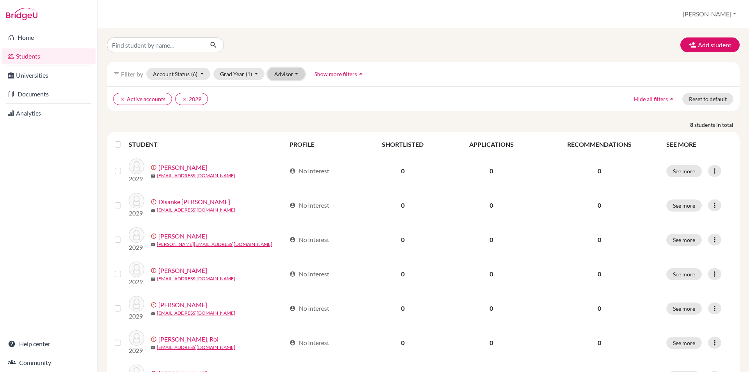
click at [298, 76] on button "Advisor" at bounding box center [286, 74] width 37 height 12
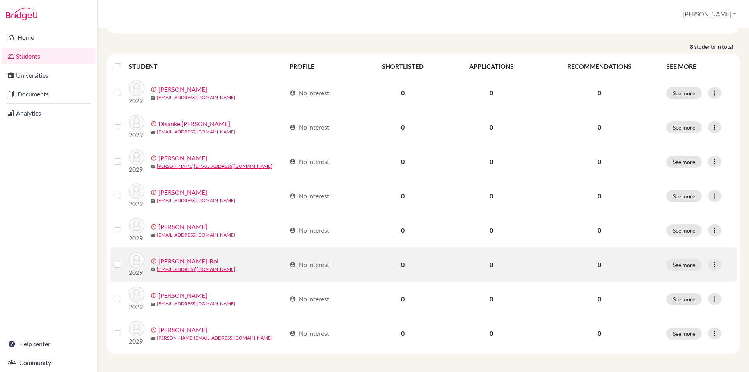
scroll to position [78, 0]
